Goal: Task Accomplishment & Management: Use online tool/utility

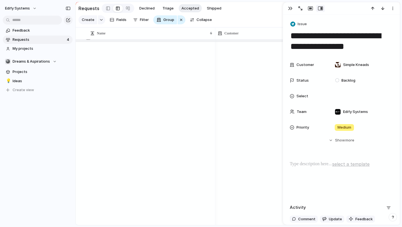
scroll to position [721, 0]
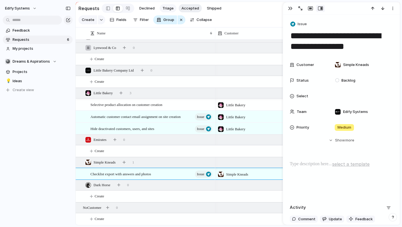
click at [170, 10] on span "Triage" at bounding box center [168, 9] width 11 height 6
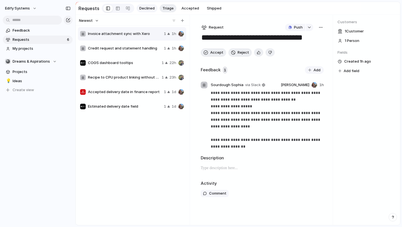
click at [150, 7] on span "Declined" at bounding box center [146, 9] width 15 height 6
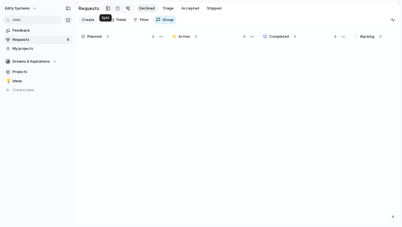
click at [106, 9] on div at bounding box center [108, 8] width 4 height 8
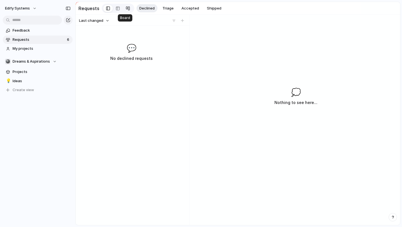
click at [123, 9] on link at bounding box center [128, 8] width 10 height 9
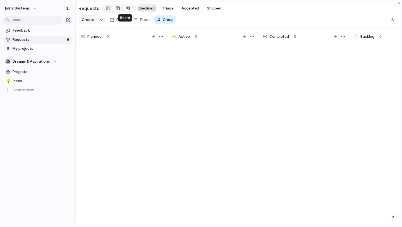
click at [118, 9] on div at bounding box center [118, 8] width 4 height 9
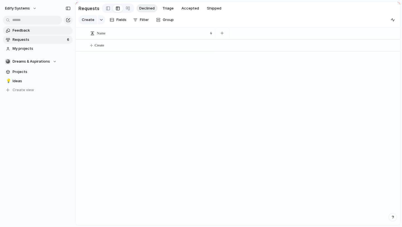
click at [28, 33] on span "Feedback" at bounding box center [42, 31] width 58 height 6
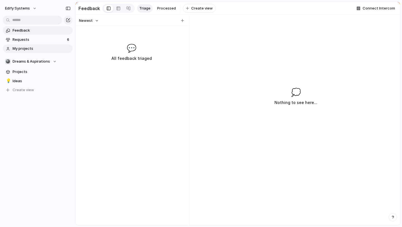
click at [33, 51] on span "My projects" at bounding box center [42, 49] width 58 height 6
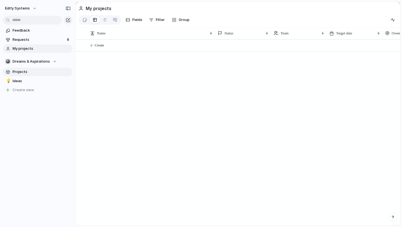
click at [61, 74] on span "Projects" at bounding box center [42, 72] width 58 height 6
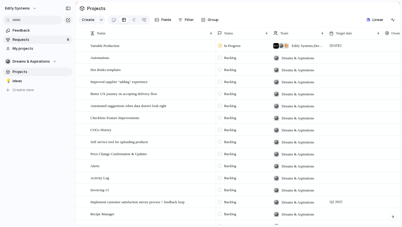
click at [23, 35] on link "Requests 6" at bounding box center [38, 39] width 70 height 8
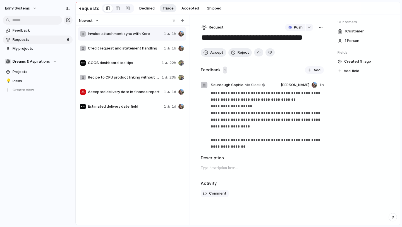
click at [47, 66] on section "🎱 Dreams & Aspirations Projects 💡 Ideas To pick up a draggable item, press the …" at bounding box center [37, 73] width 75 height 41
click at [40, 63] on span "Dreams & Aspirations" at bounding box center [31, 62] width 37 height 6
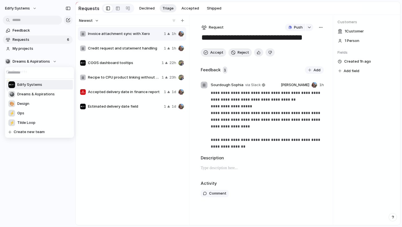
click at [130, 112] on div "Edify Systems 🎱 Dreams & Aspirations 🎨 Design ⚡ Ops ⚡ Tilde Loop Create new team" at bounding box center [201, 113] width 402 height 227
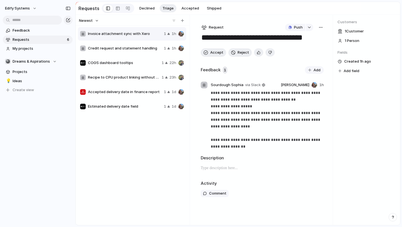
click at [126, 107] on span "Estimated delivery date field" at bounding box center [125, 107] width 74 height 6
type textarea "**********"
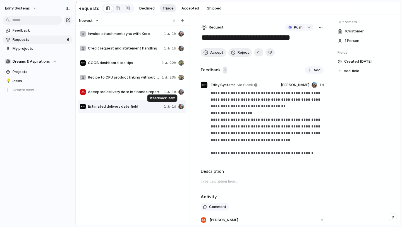
click at [168, 108] on div "1" at bounding box center [167, 107] width 6 height 6
click at [312, 30] on button "button" at bounding box center [309, 27] width 7 height 7
click at [286, 142] on div "Projects Issues Searching..." at bounding box center [201, 113] width 402 height 227
